Goal: Information Seeking & Learning: Learn about a topic

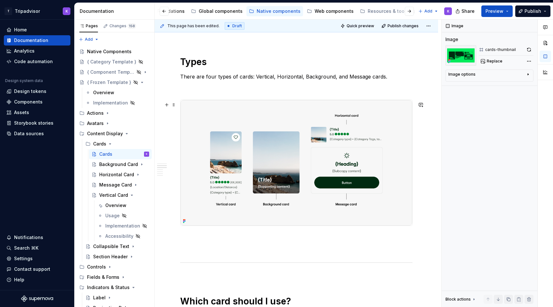
scroll to position [339, 0]
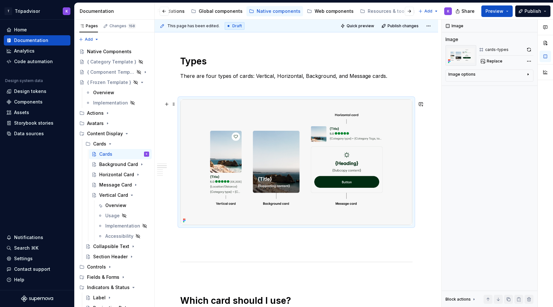
click at [330, 148] on img at bounding box center [297, 162] width 232 height 126
click at [531, 50] on button "button" at bounding box center [529, 49] width 9 height 9
click at [328, 12] on div "Web components" at bounding box center [334, 11] width 39 height 6
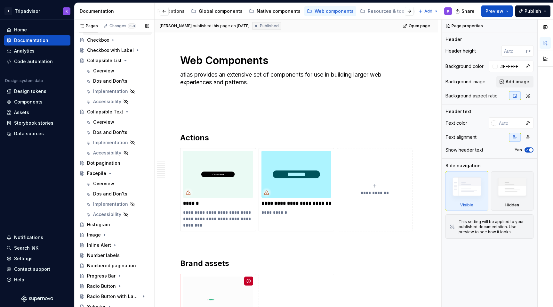
scroll to position [339, 0]
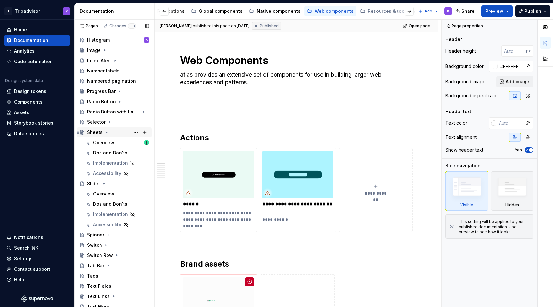
click at [106, 132] on icon "Page tree" at bounding box center [106, 132] width 5 height 5
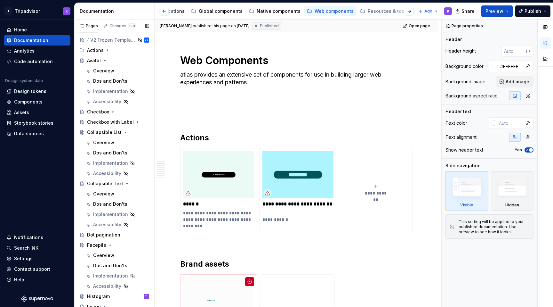
scroll to position [0, 0]
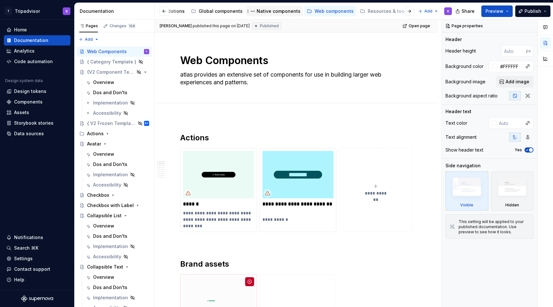
click at [266, 15] on div "Native components" at bounding box center [275, 11] width 52 height 8
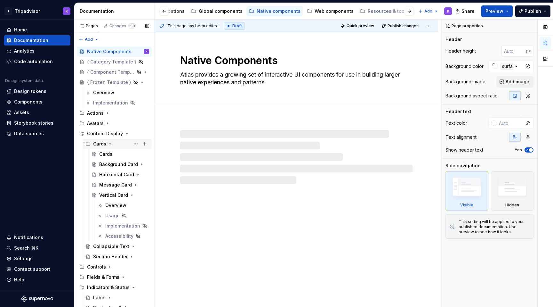
click at [110, 145] on icon "Page tree" at bounding box center [110, 143] width 5 height 5
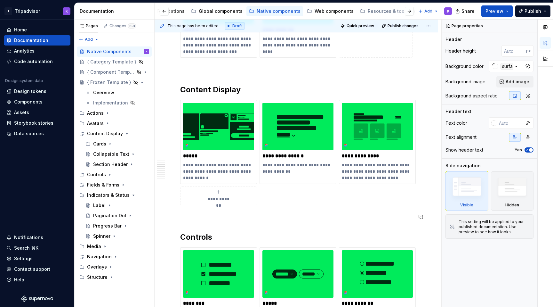
scroll to position [385, 0]
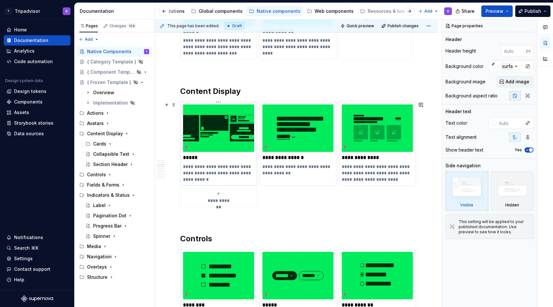
click at [230, 136] on img at bounding box center [218, 127] width 71 height 47
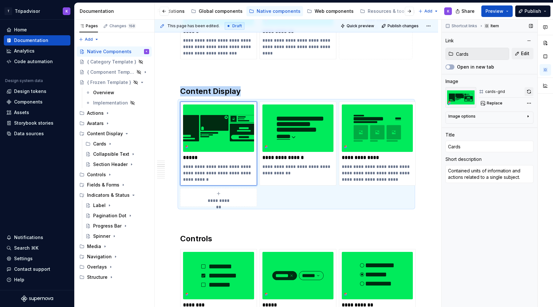
click at [531, 91] on button "button" at bounding box center [529, 91] width 9 height 9
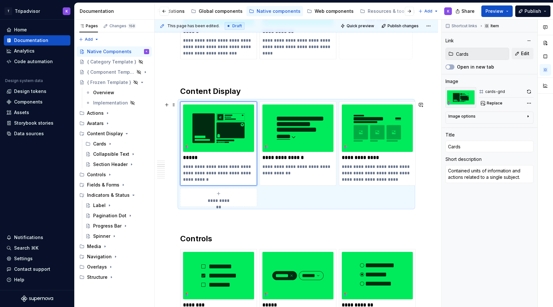
type textarea "*"
